Goal: Transaction & Acquisition: Book appointment/travel/reservation

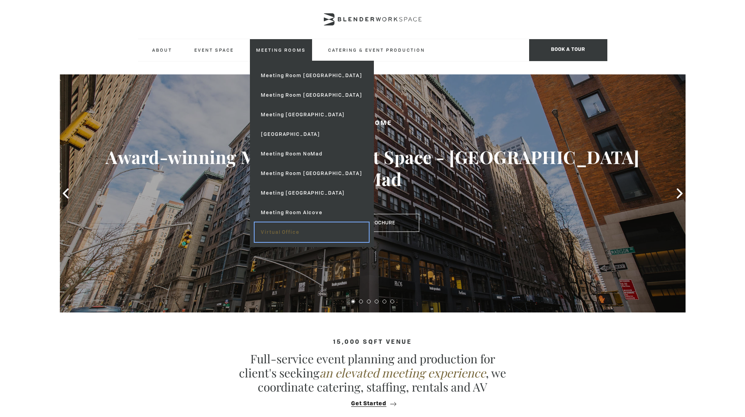
click at [278, 233] on link "Virtual Office" at bounding box center [312, 232] width 114 height 20
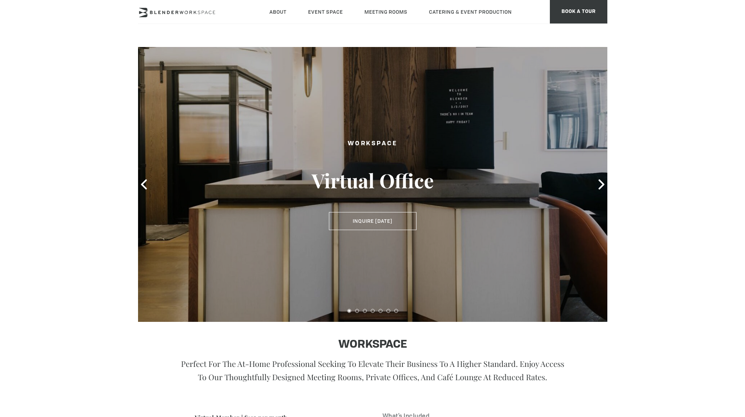
scroll to position [2, 0]
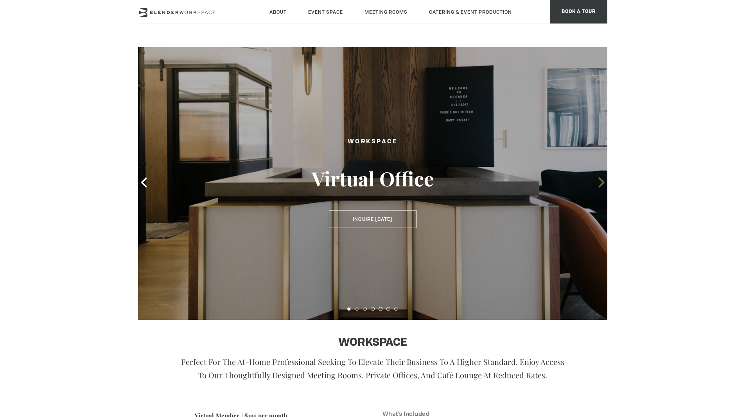
click at [603, 180] on icon at bounding box center [601, 182] width 10 height 10
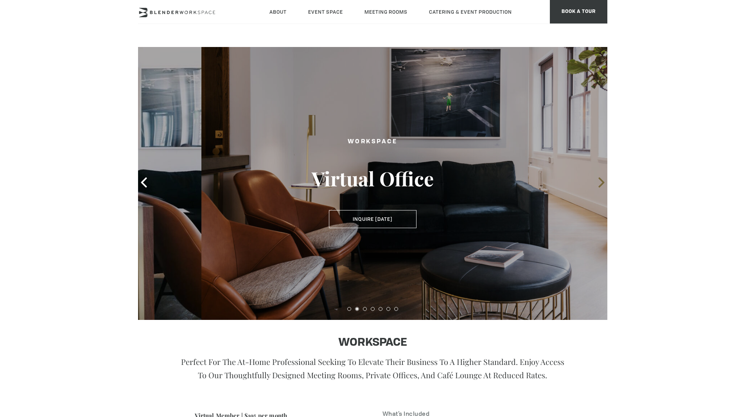
click at [603, 180] on icon at bounding box center [601, 182] width 10 height 10
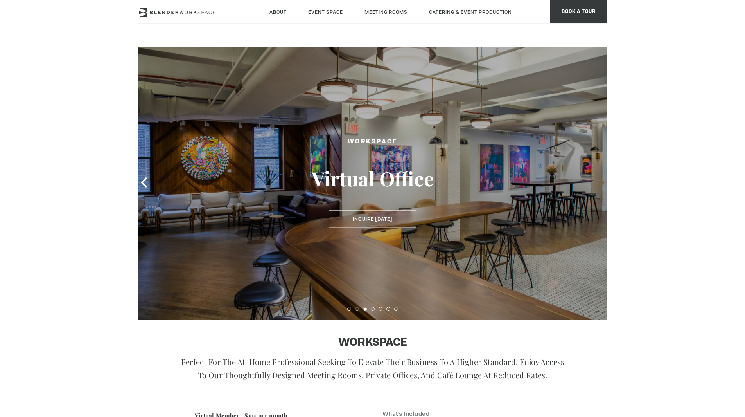
click at [602, 180] on icon at bounding box center [601, 182] width 6 height 10
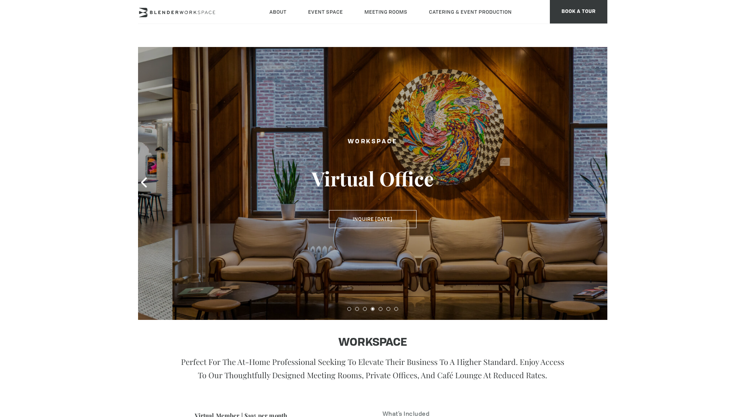
click at [602, 180] on icon at bounding box center [601, 182] width 6 height 10
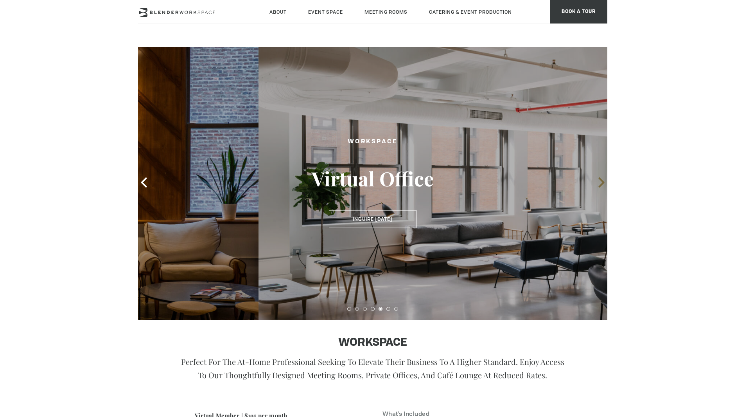
click at [602, 180] on icon at bounding box center [601, 182] width 6 height 10
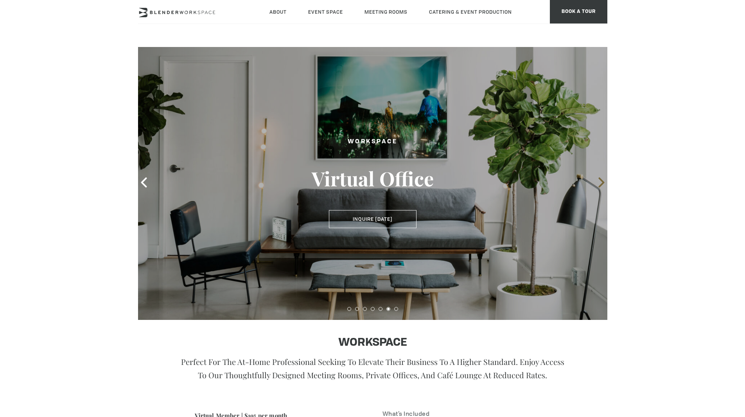
click at [602, 180] on icon at bounding box center [601, 182] width 6 height 10
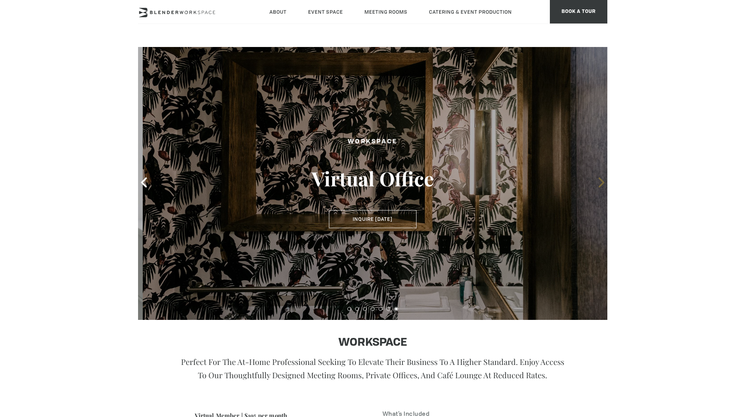
click at [602, 180] on icon at bounding box center [601, 182] width 6 height 10
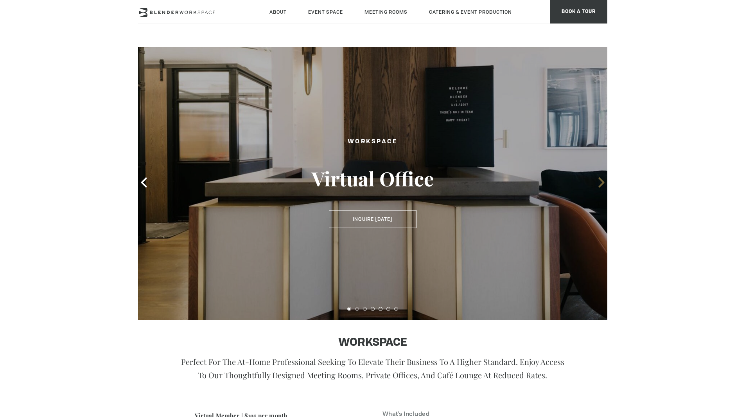
click at [602, 180] on icon at bounding box center [601, 182] width 6 height 10
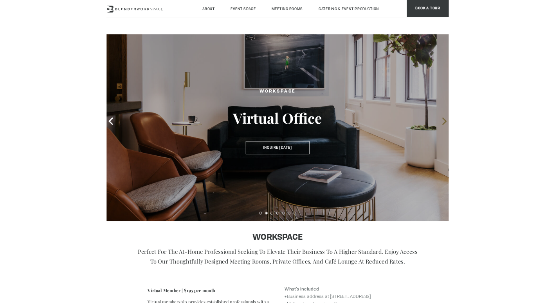
scroll to position [0, 0]
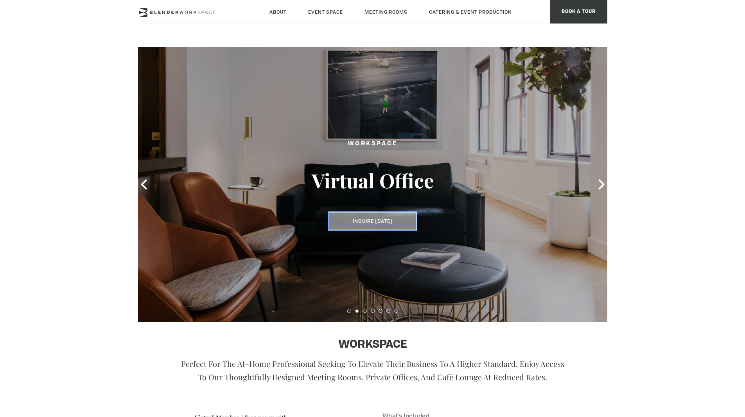
click at [385, 219] on button "Inquire Today" at bounding box center [373, 221] width 88 height 18
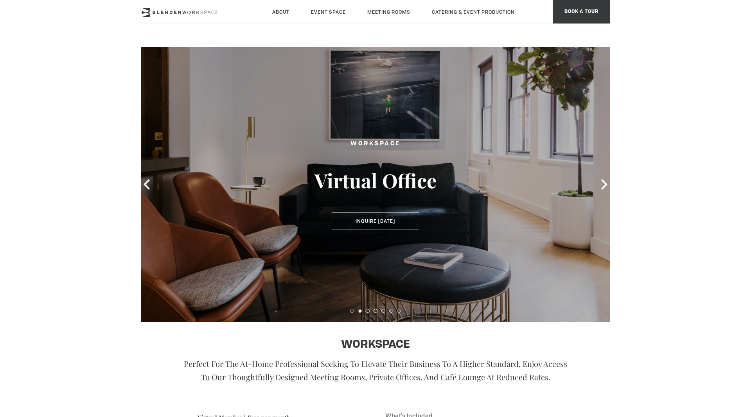
click at [673, 225] on div "Workspace Virtual Office Inquire Today Inquire Today WORKSPACE Perfect for the …" at bounding box center [375, 420] width 751 height 747
